Goal: Book appointment/travel/reservation

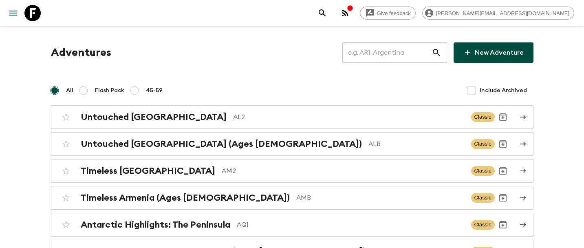
click at [385, 55] on input "text" at bounding box center [387, 52] width 89 height 23
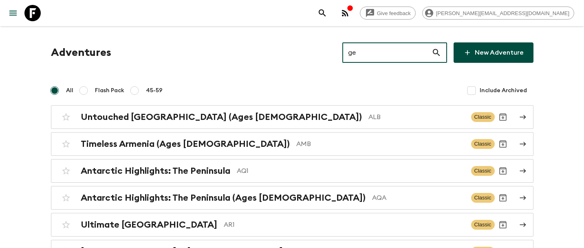
type input "ge1"
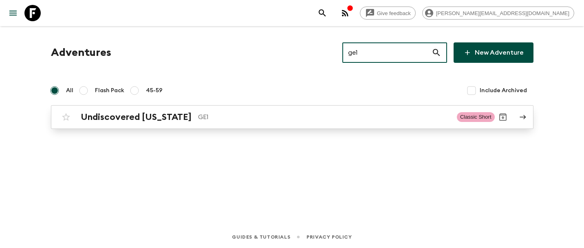
click at [103, 119] on h2 "Undiscovered [US_STATE]" at bounding box center [136, 117] width 111 height 11
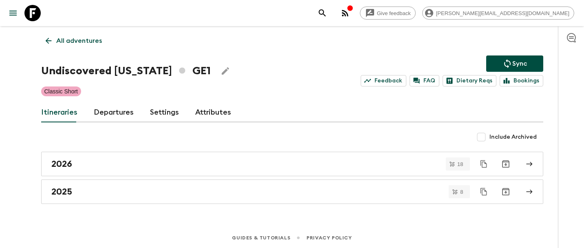
click at [111, 113] on link "Departures" at bounding box center [114, 113] width 40 height 20
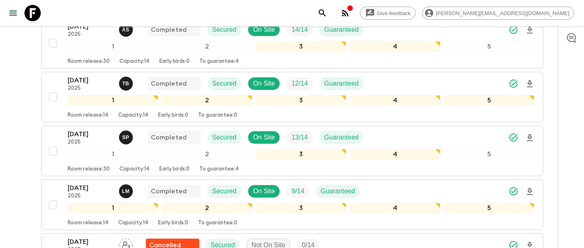
scroll to position [536, 0]
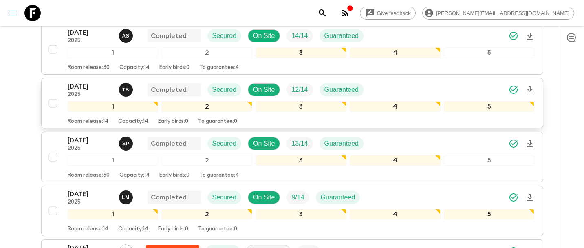
click at [89, 91] on p "[DATE]" at bounding box center [90, 87] width 45 height 10
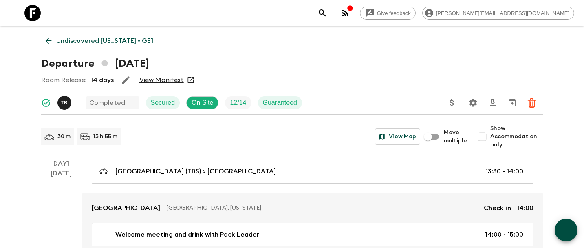
click at [74, 40] on p "Undiscovered [US_STATE] • GE1" at bounding box center [104, 41] width 97 height 10
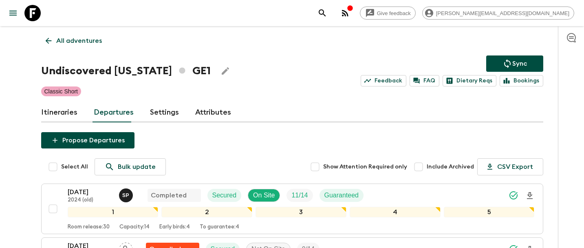
click at [30, 14] on icon at bounding box center [32, 13] width 16 height 16
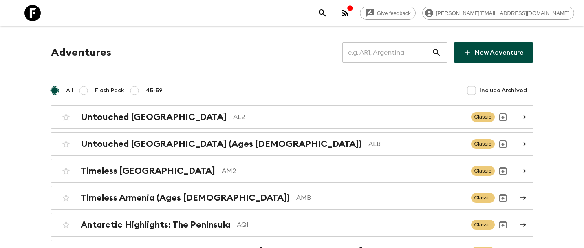
click at [395, 55] on input "text" at bounding box center [387, 52] width 89 height 23
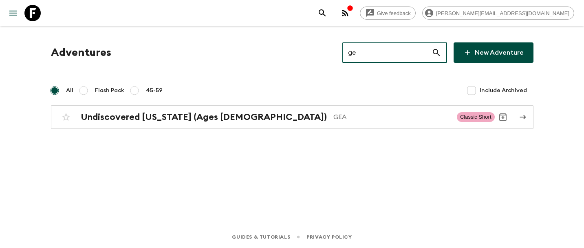
type input "gea"
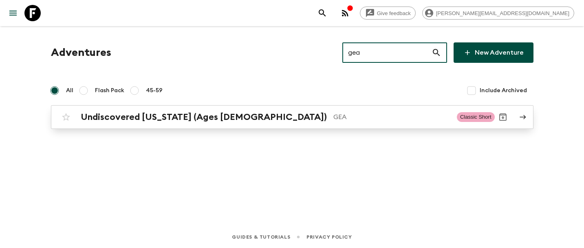
click at [334, 113] on p "GEA" at bounding box center [392, 117] width 117 height 10
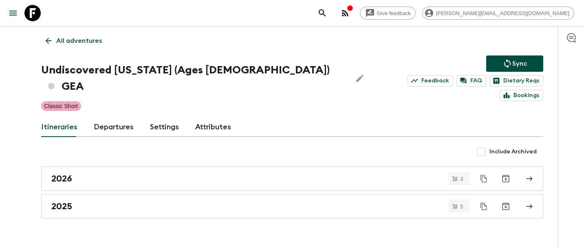
click at [102, 117] on link "Departures" at bounding box center [114, 127] width 40 height 20
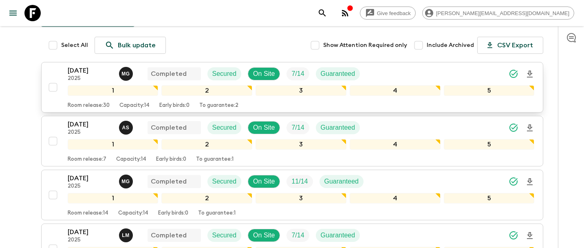
scroll to position [227, 0]
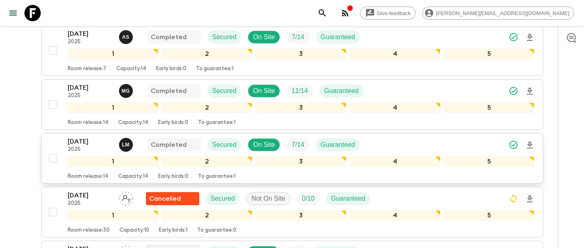
click at [78, 137] on p "[DATE]" at bounding box center [90, 142] width 45 height 10
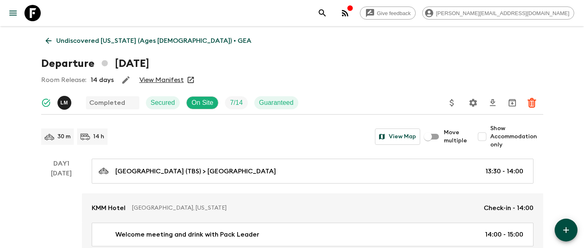
click at [73, 40] on p "Undiscovered [US_STATE] (Ages [DEMOGRAPHIC_DATA]) • GEA" at bounding box center [153, 41] width 195 height 10
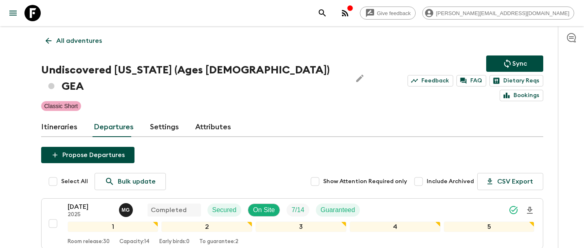
click at [74, 36] on p "All adventures" at bounding box center [79, 41] width 46 height 10
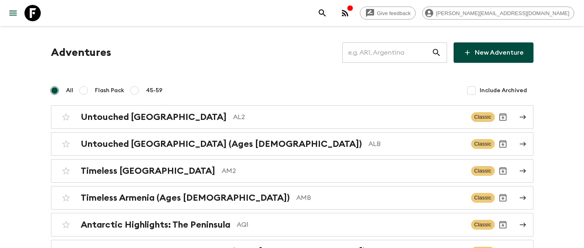
click at [417, 52] on input "text" at bounding box center [387, 52] width 89 height 23
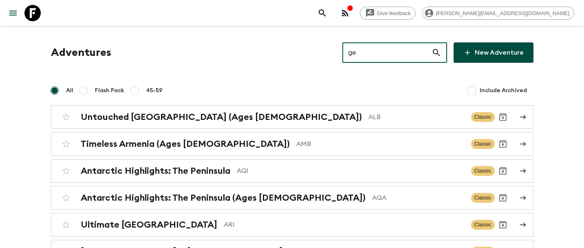
type input "ge1"
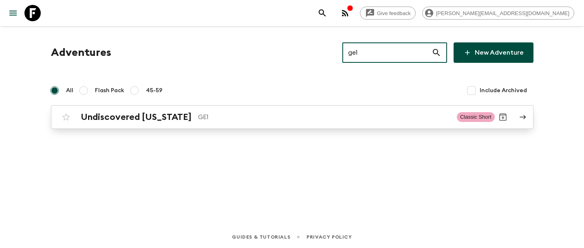
click at [130, 116] on h2 "Undiscovered [US_STATE]" at bounding box center [136, 117] width 111 height 11
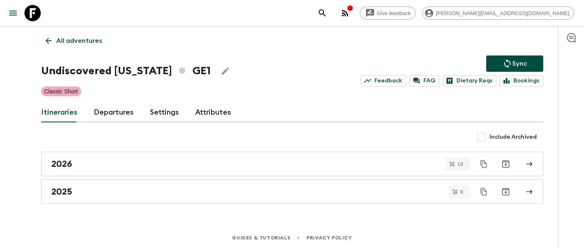
click at [106, 114] on link "Departures" at bounding box center [114, 113] width 40 height 20
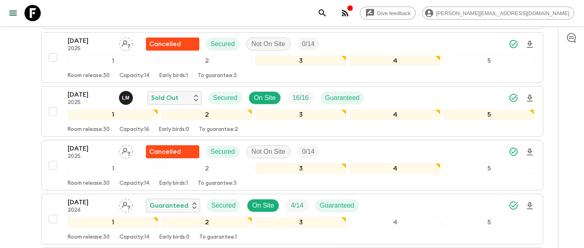
scroll to position [745, 0]
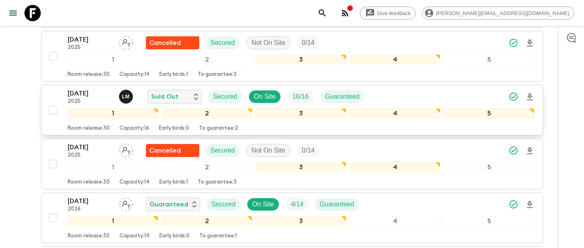
click at [80, 95] on p "[DATE]" at bounding box center [90, 93] width 45 height 10
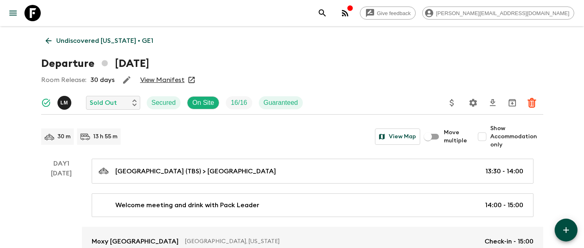
click at [134, 42] on p "Undiscovered [US_STATE] • GE1" at bounding box center [104, 41] width 97 height 10
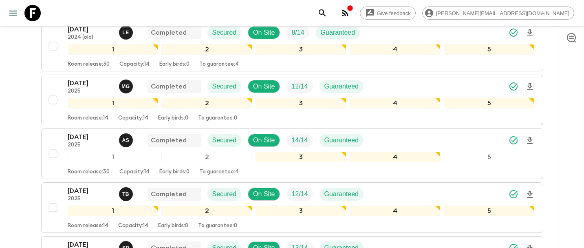
scroll to position [500, 0]
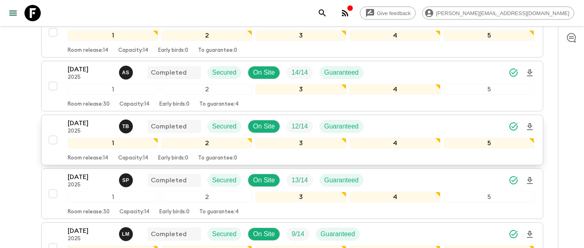
click at [83, 130] on p "2025" at bounding box center [90, 131] width 45 height 7
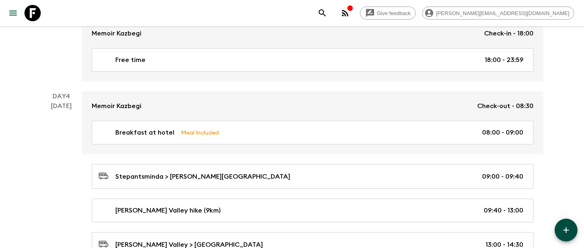
scroll to position [838, 0]
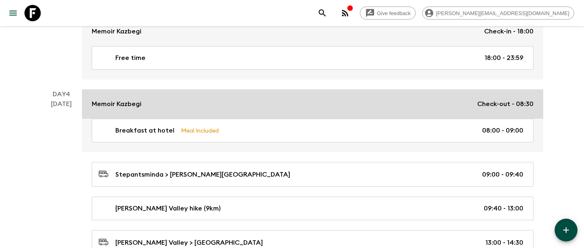
click at [148, 101] on div "Memoir Kazbegi Check-out - 08:30" at bounding box center [313, 104] width 442 height 10
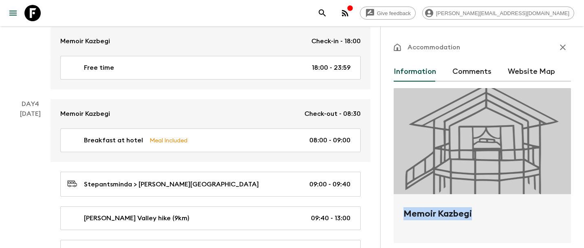
drag, startPoint x: 486, startPoint y: 208, endPoint x: 400, endPoint y: 209, distance: 85.6
click at [400, 209] on div "Memoir Kazbegi" at bounding box center [482, 218] width 177 height 49
copy h2 "Memoir Kazbegi"
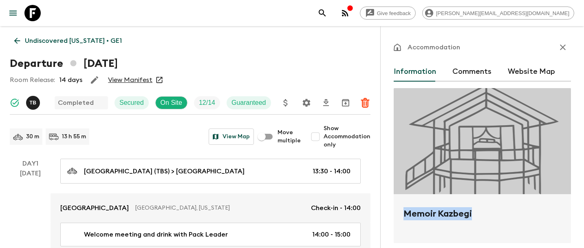
click at [563, 45] on icon "button" at bounding box center [563, 47] width 10 height 10
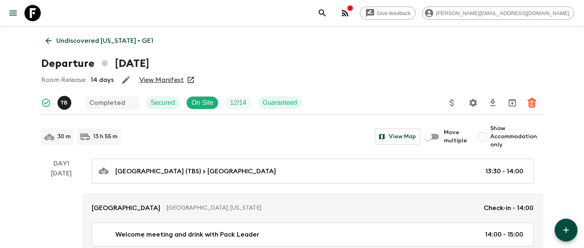
click at [104, 41] on p "Undiscovered [US_STATE] • GE1" at bounding box center [104, 41] width 97 height 10
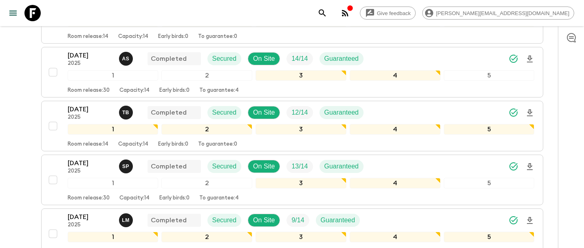
scroll to position [476, 0]
